Goal: Transaction & Acquisition: Purchase product/service

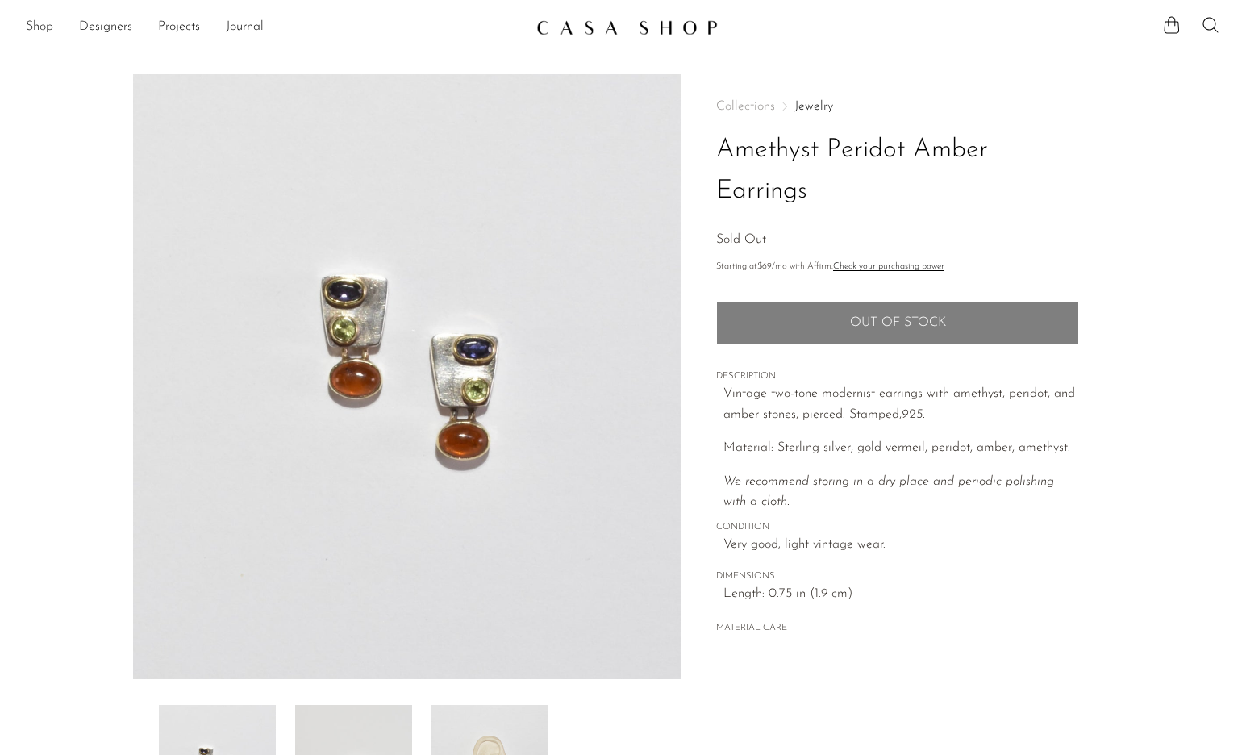
click at [41, 23] on link "Shop" at bounding box center [39, 27] width 27 height 21
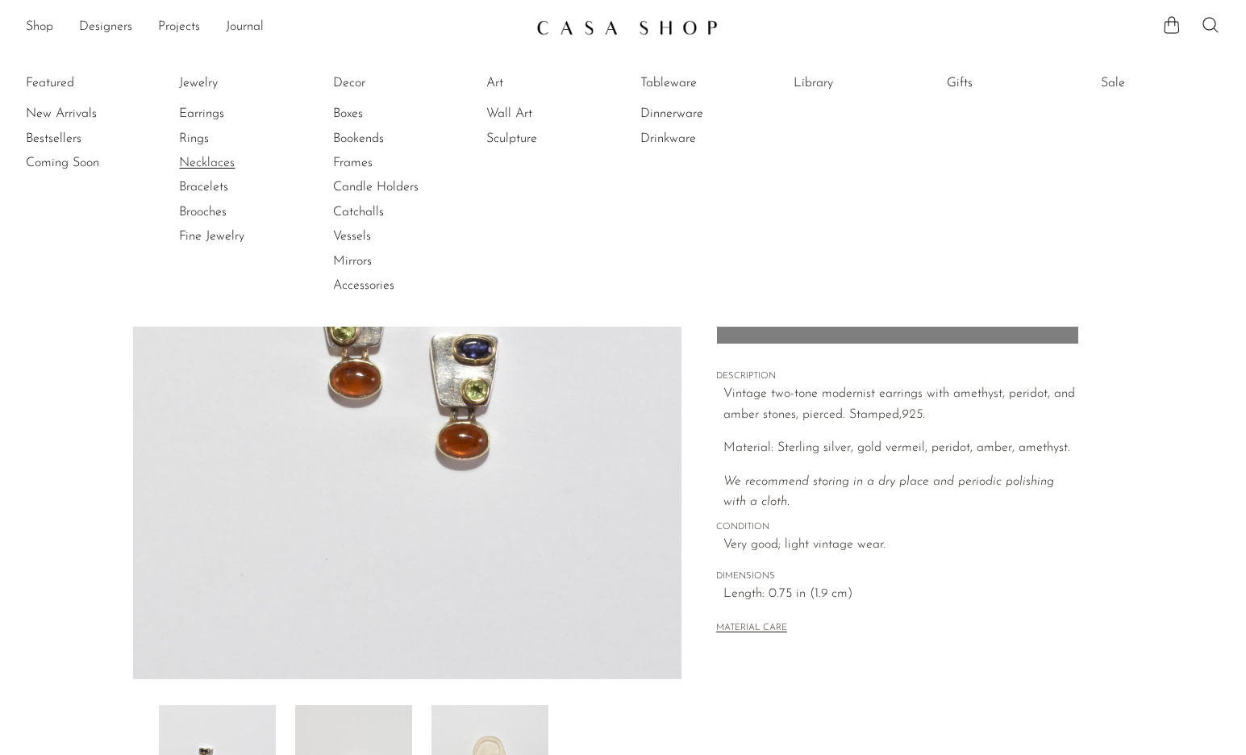
click at [218, 162] on link "Necklaces" at bounding box center [239, 163] width 121 height 18
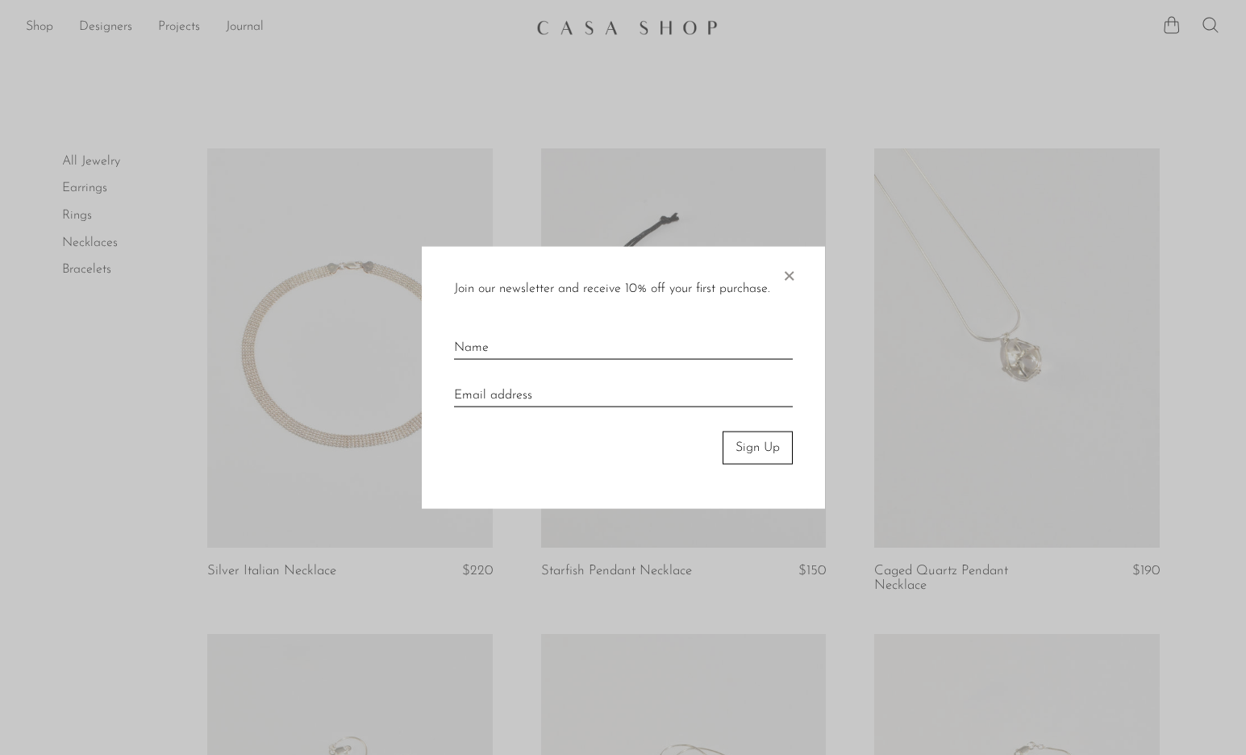
click at [785, 277] on span "×" at bounding box center [789, 273] width 16 height 52
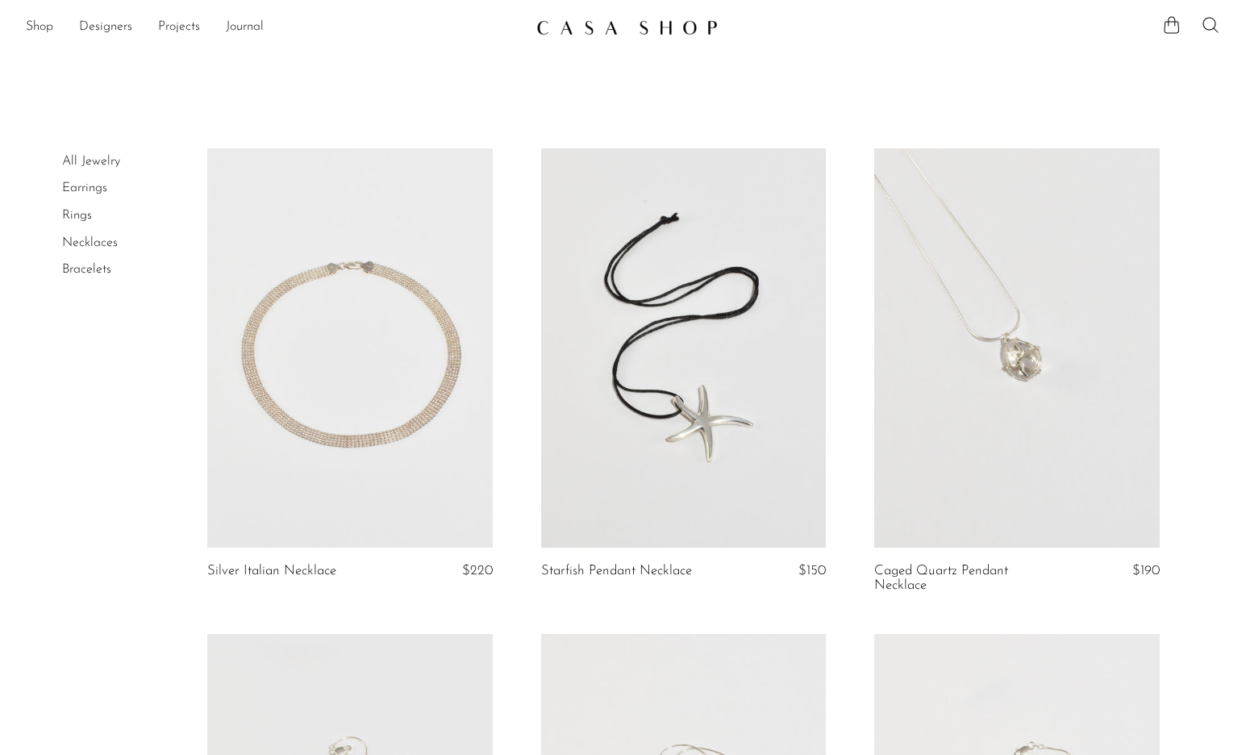
click at [102, 236] on link "Necklaces" at bounding box center [90, 242] width 56 height 13
click at [1213, 26] on icon at bounding box center [1210, 24] width 19 height 19
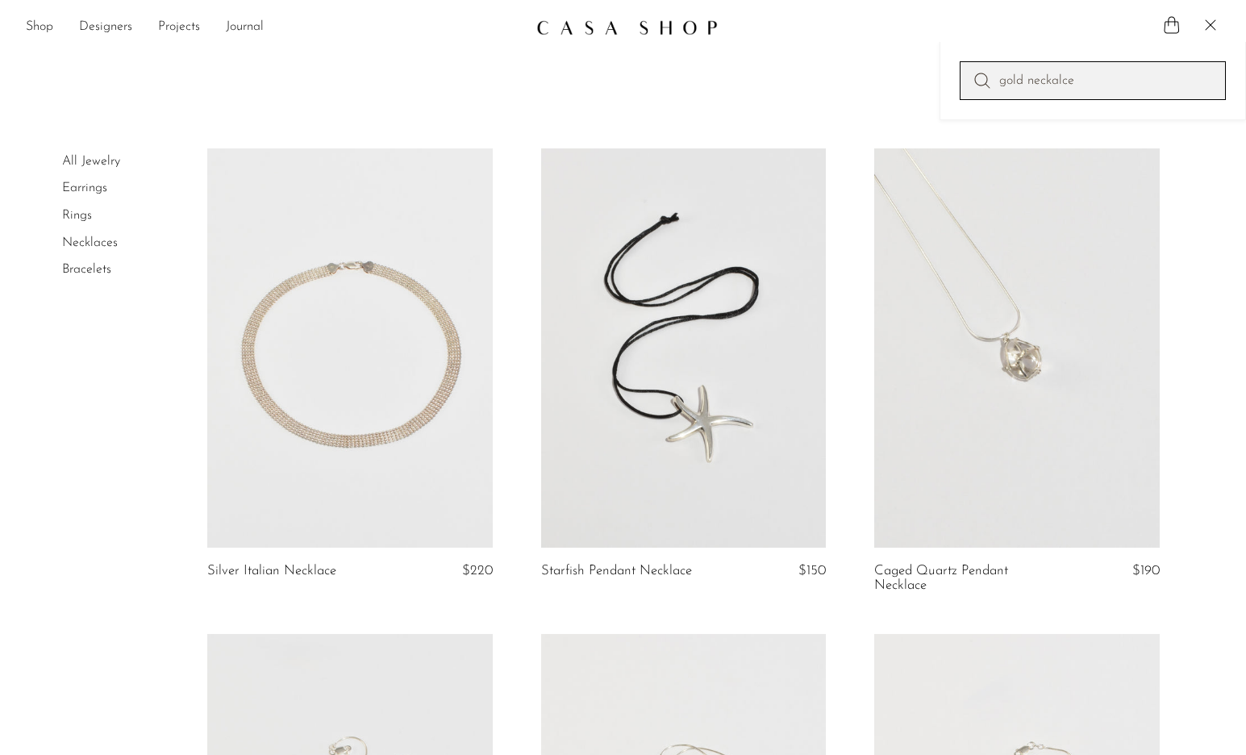
type input "gold neckalce"
click at [129, 26] on link "Designers" at bounding box center [105, 27] width 53 height 21
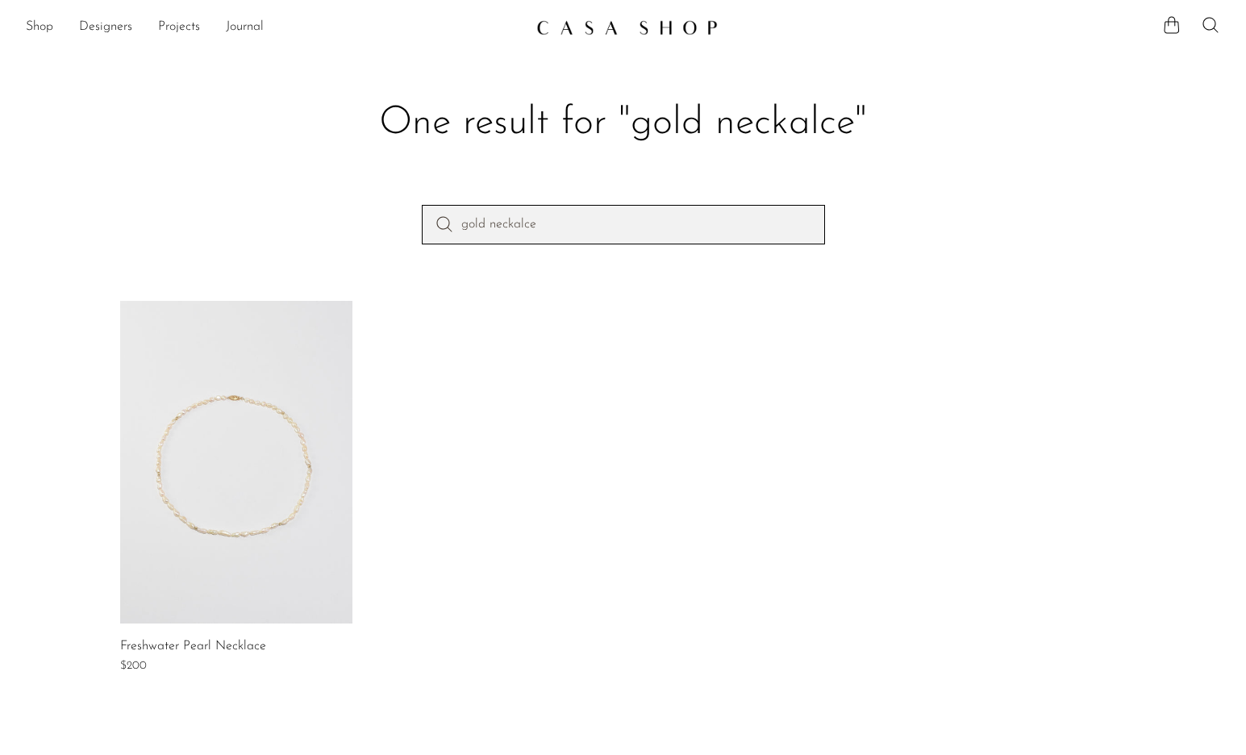
click at [716, 231] on input "gold neckalce" at bounding box center [623, 224] width 403 height 39
type input "gold necklace"
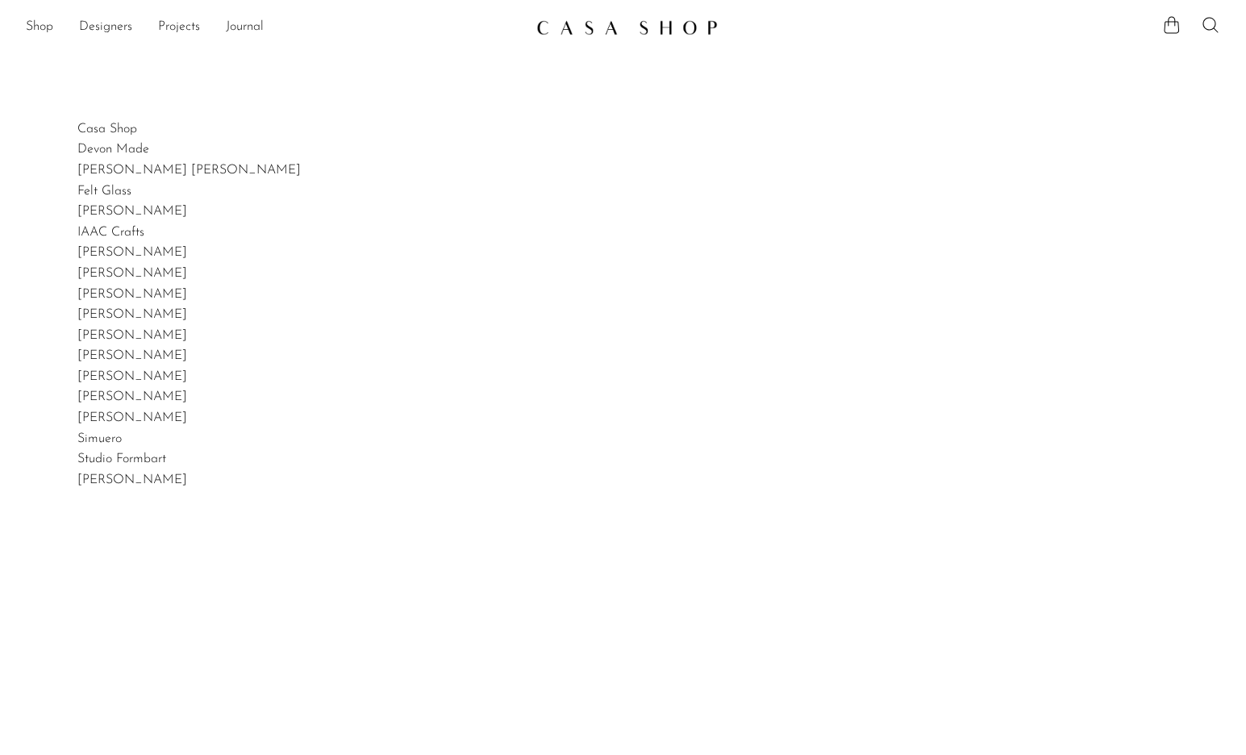
click at [60, 29] on ul "Shop Featured New Arrivals Bestsellers Coming Soon Jewelry Jewelry All Earrings…" at bounding box center [275, 27] width 498 height 27
click at [48, 28] on link "Shop" at bounding box center [39, 27] width 27 height 21
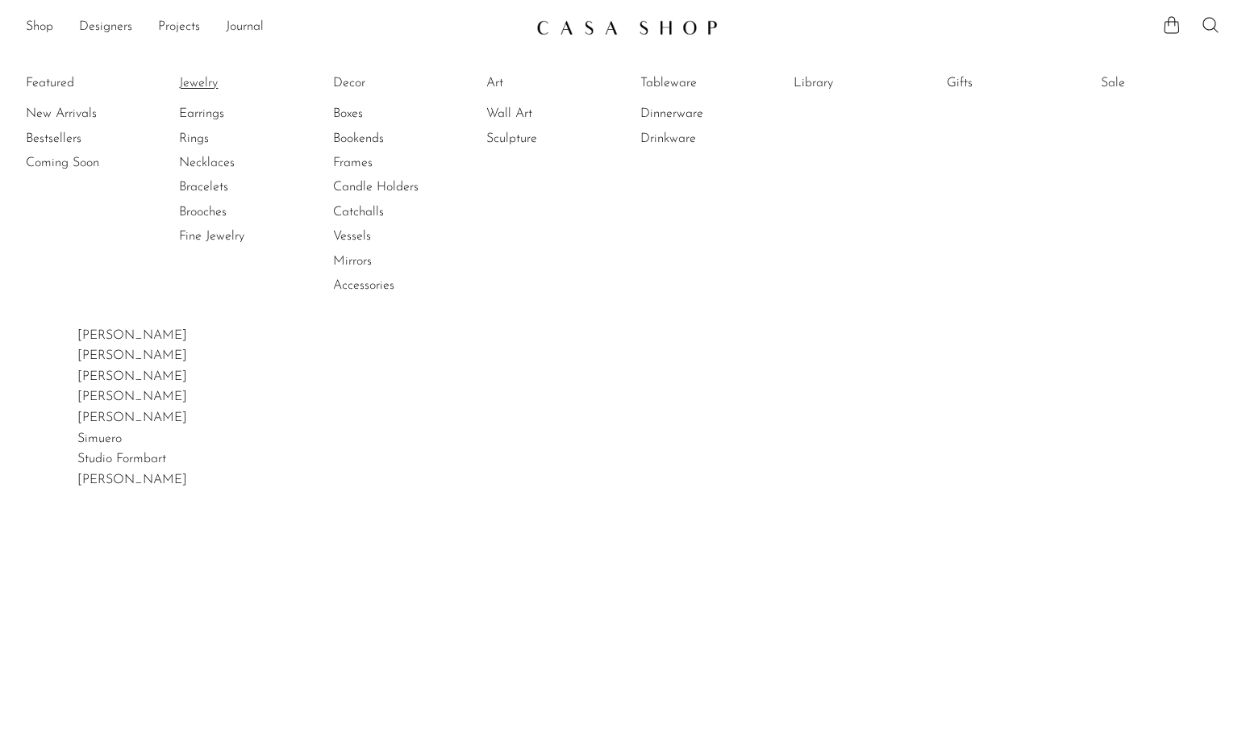
click at [209, 90] on link "Jewelry" at bounding box center [239, 83] width 121 height 18
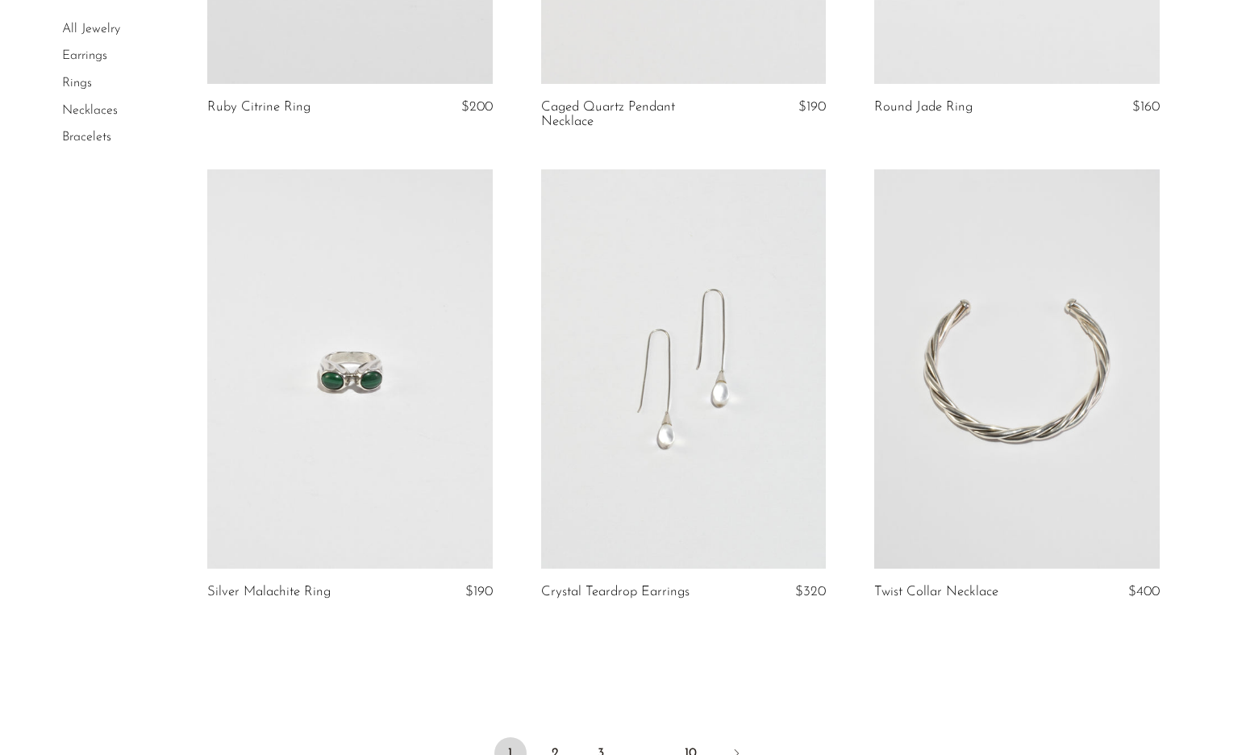
scroll to position [5340, 0]
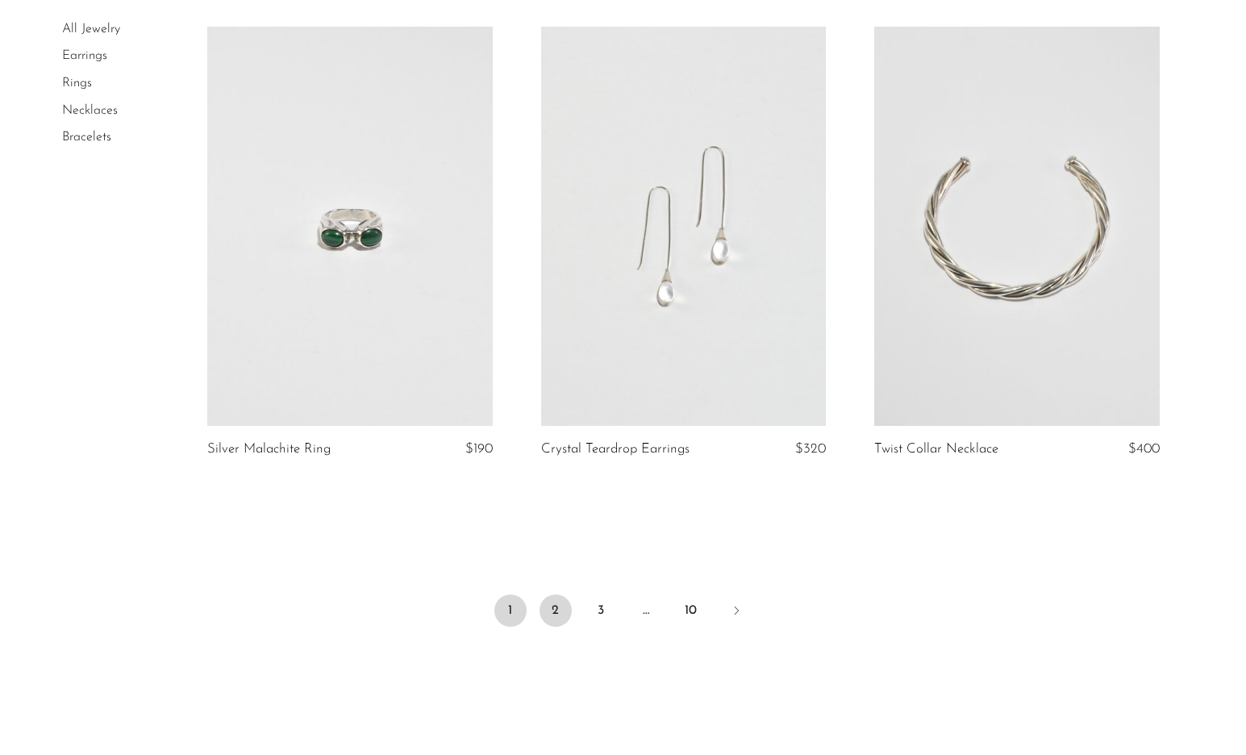
click at [547, 594] on link "2" at bounding box center [556, 610] width 32 height 32
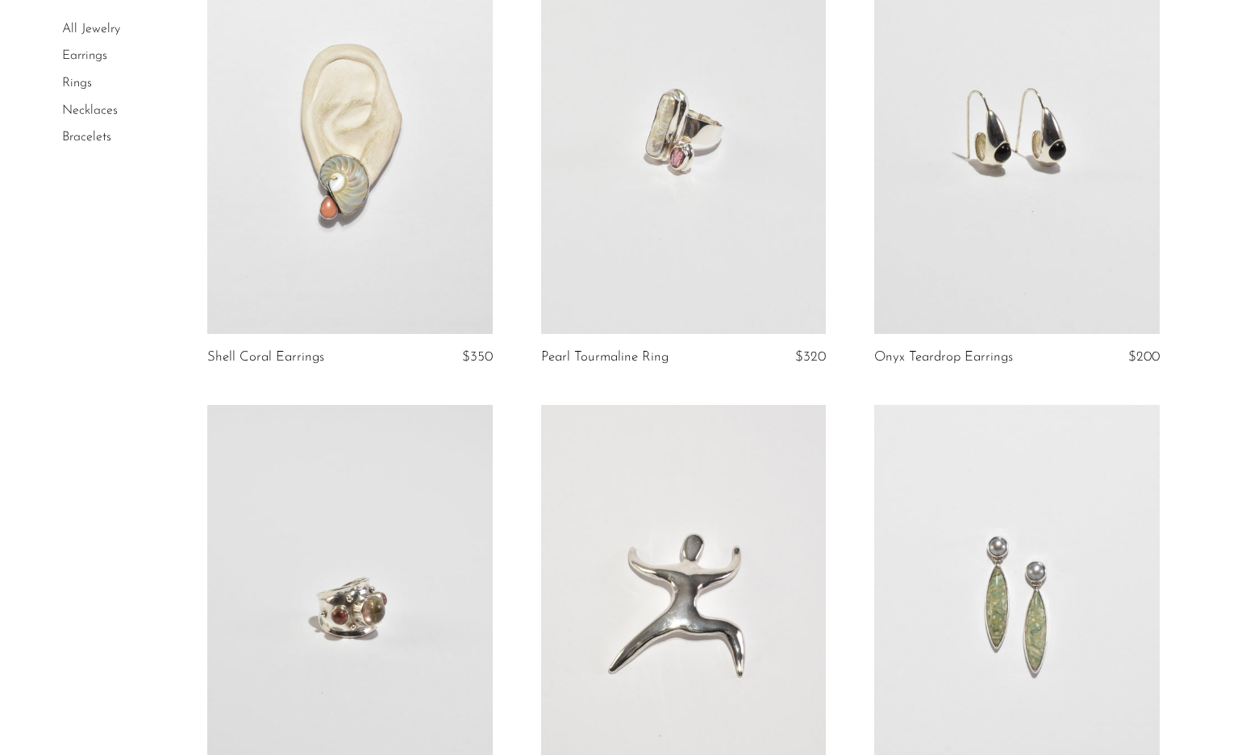
scroll to position [3026, 0]
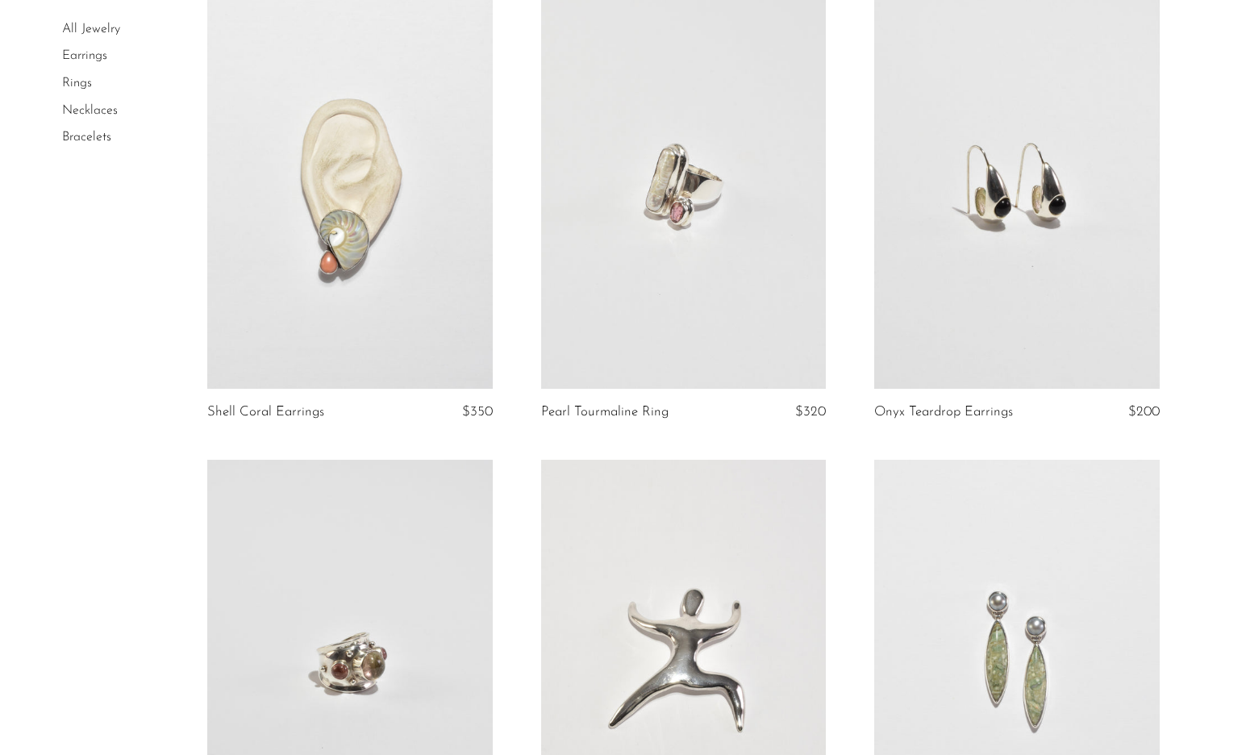
drag, startPoint x: 1004, startPoint y: 12, endPoint x: 765, endPoint y: 170, distance: 287.0
click at [765, 170] on link at bounding box center [683, 189] width 285 height 399
